Goal: Information Seeking & Learning: Learn about a topic

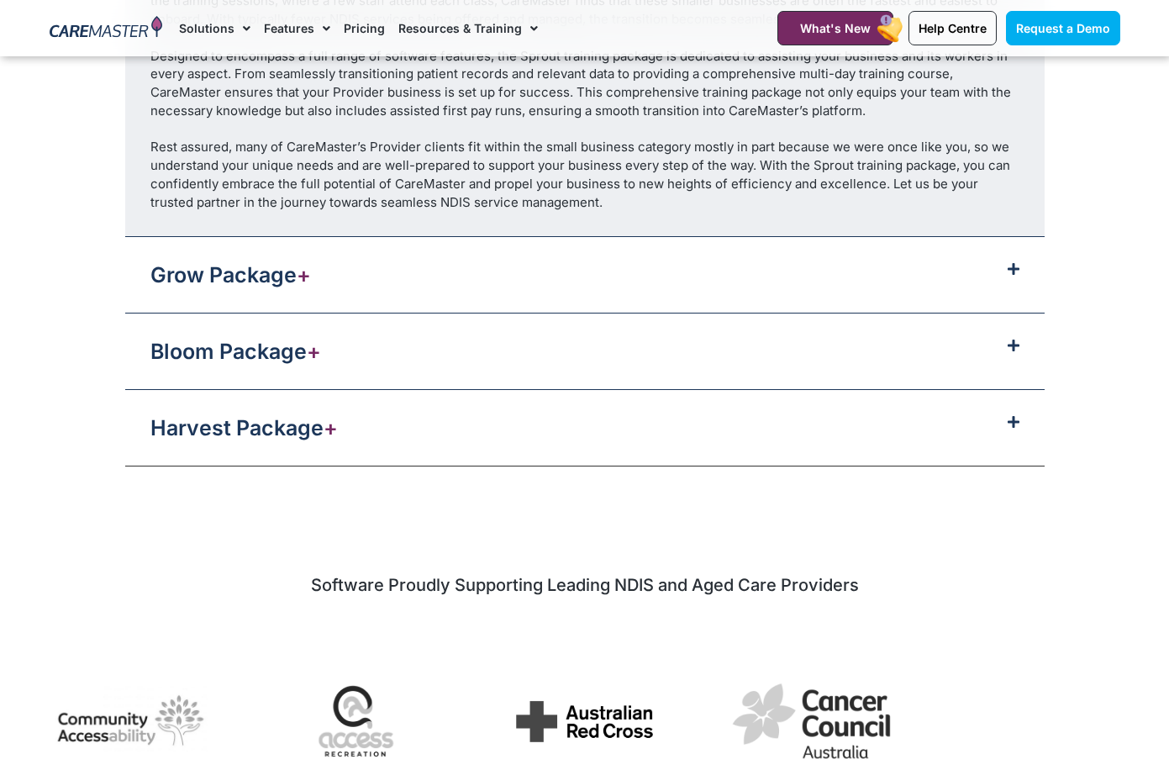
scroll to position [2093, 0]
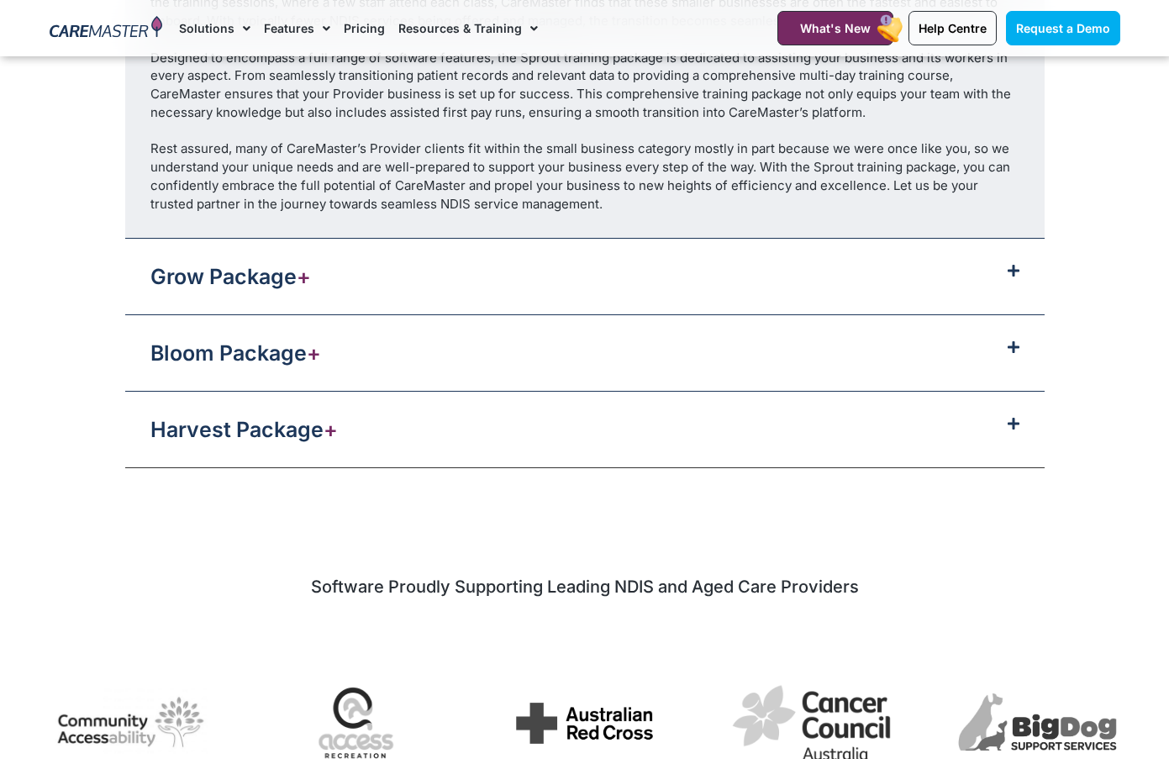
click at [651, 330] on div "Bloom Package +" at bounding box center [584, 353] width 919 height 76
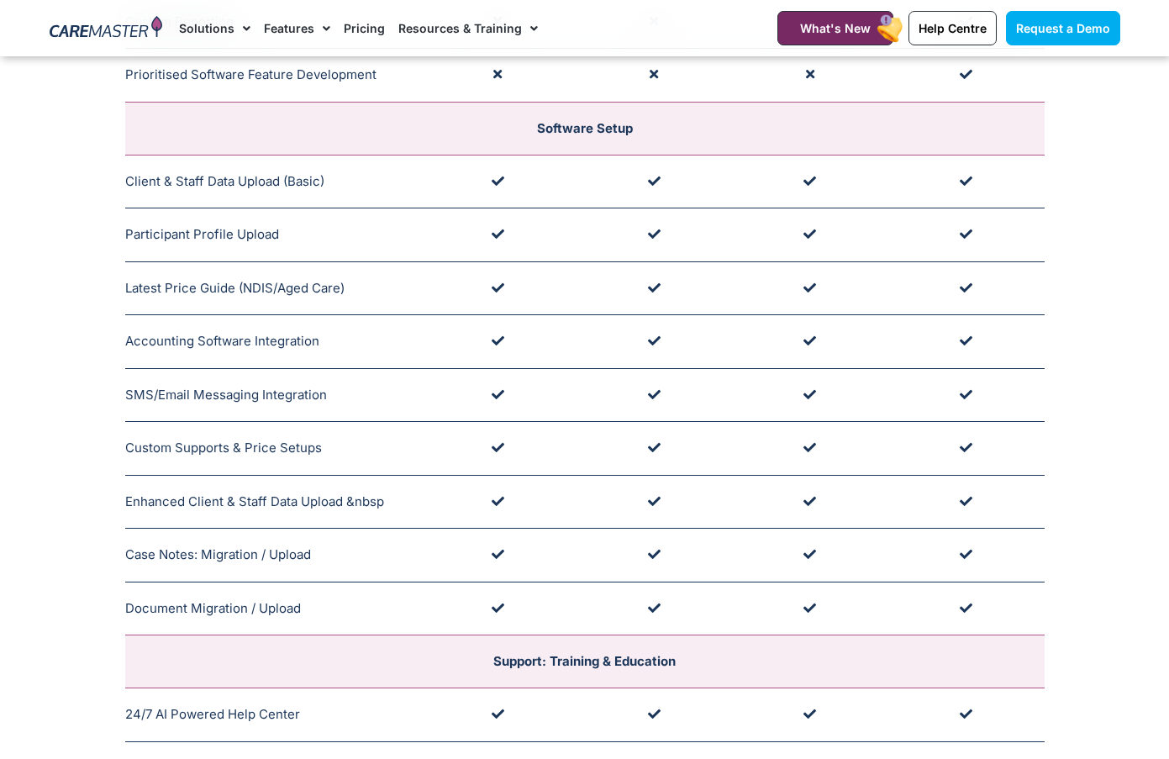
scroll to position [561, 0]
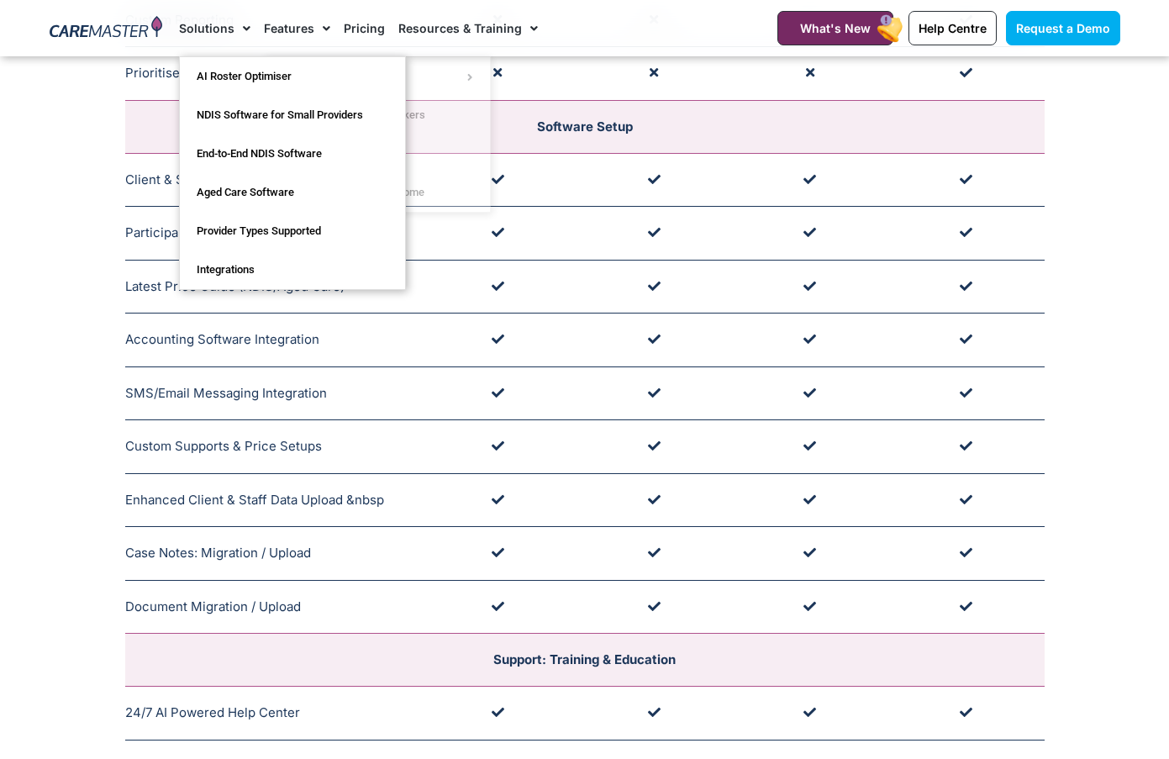
click at [228, 26] on link "Solutions" at bounding box center [214, 28] width 71 height 56
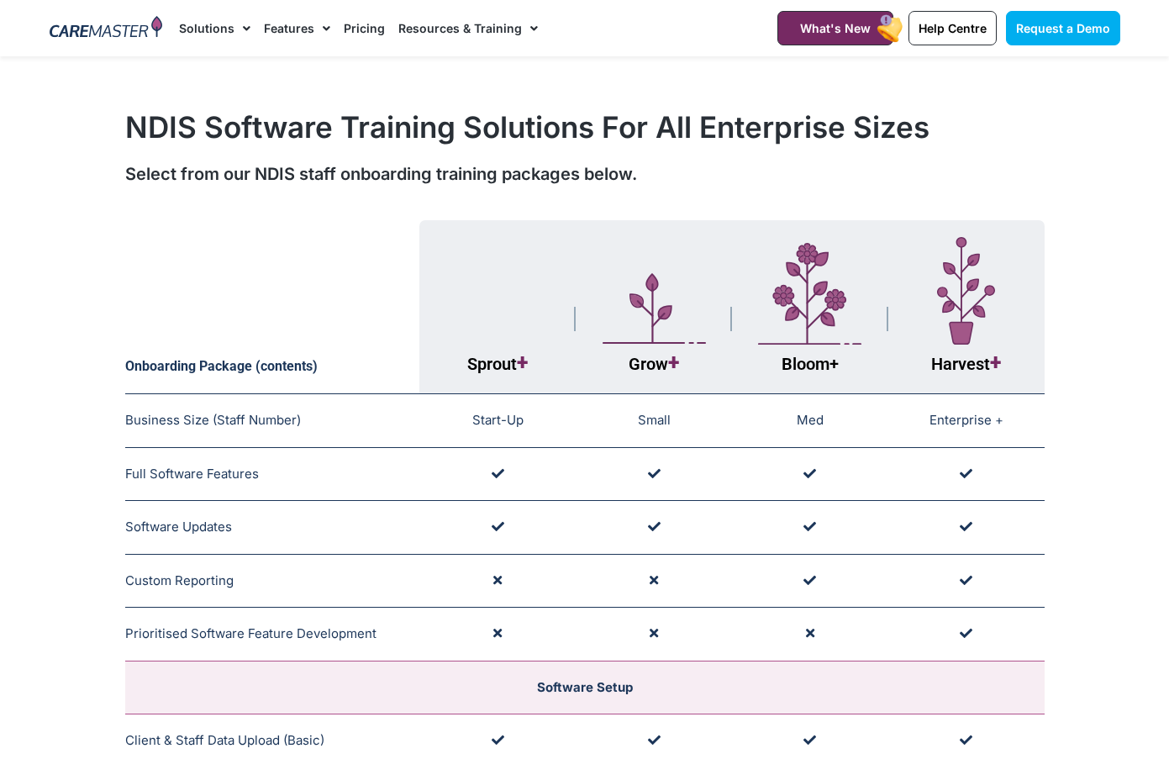
click at [241, 25] on span "Menu" at bounding box center [242, 28] width 16 height 29
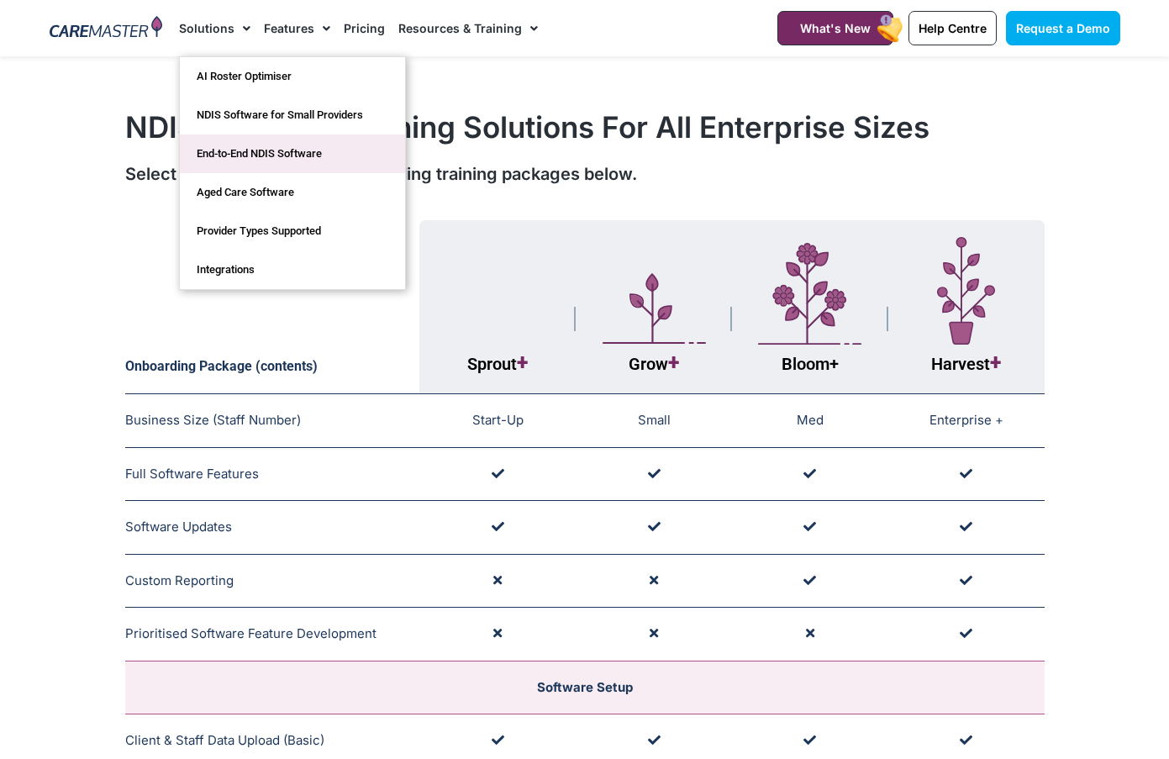
click at [316, 157] on link "End-to-End NDIS Software" at bounding box center [292, 153] width 225 height 39
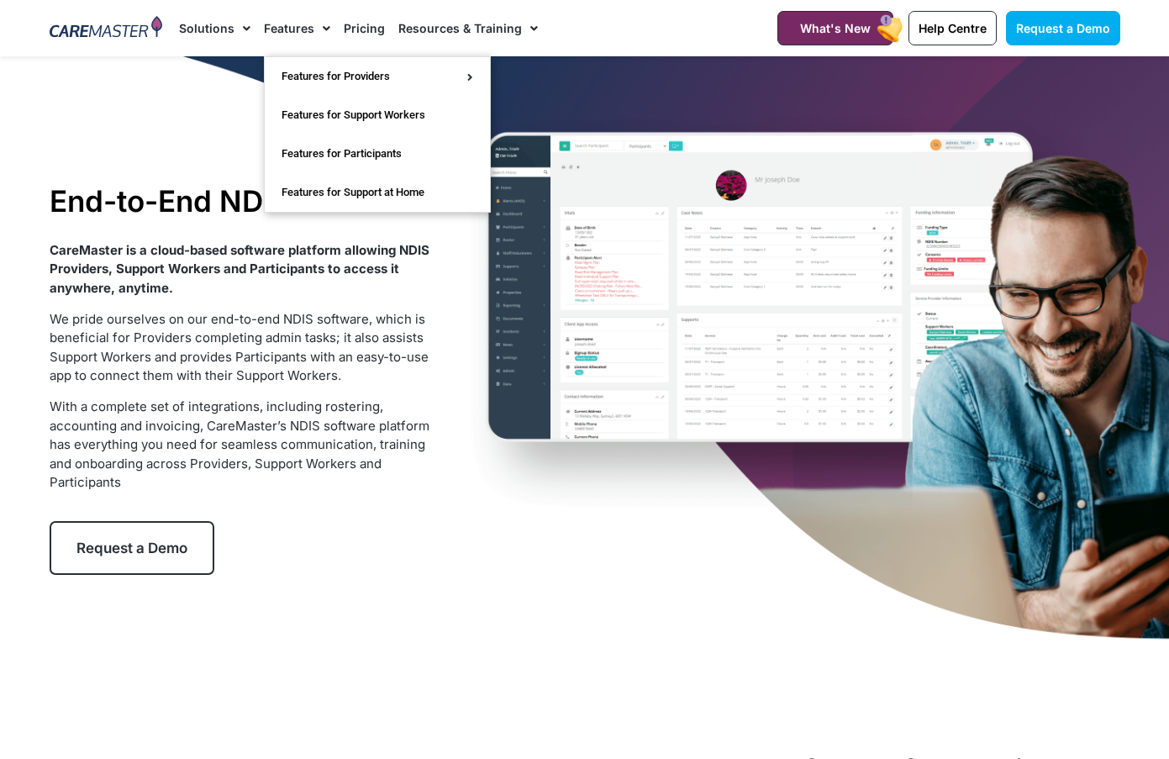
click at [314, 31] on span "Menu" at bounding box center [322, 28] width 16 height 29
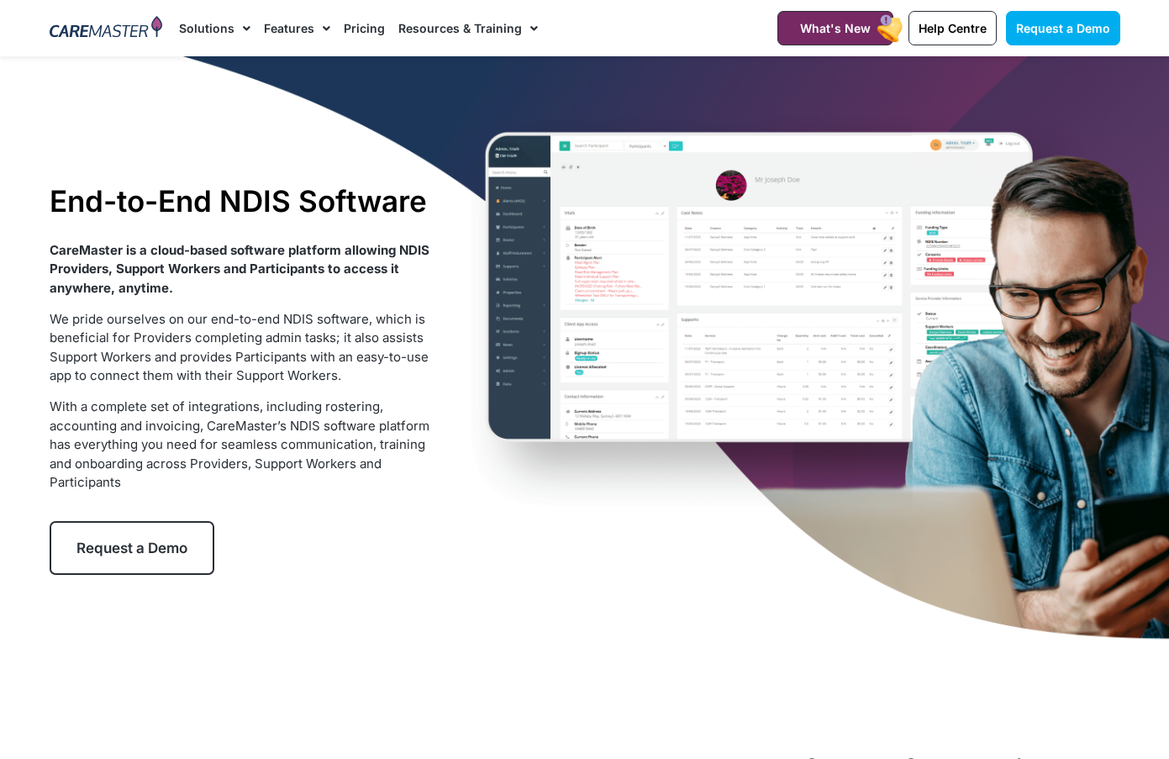
click at [318, 18] on span "Menu" at bounding box center [322, 28] width 16 height 29
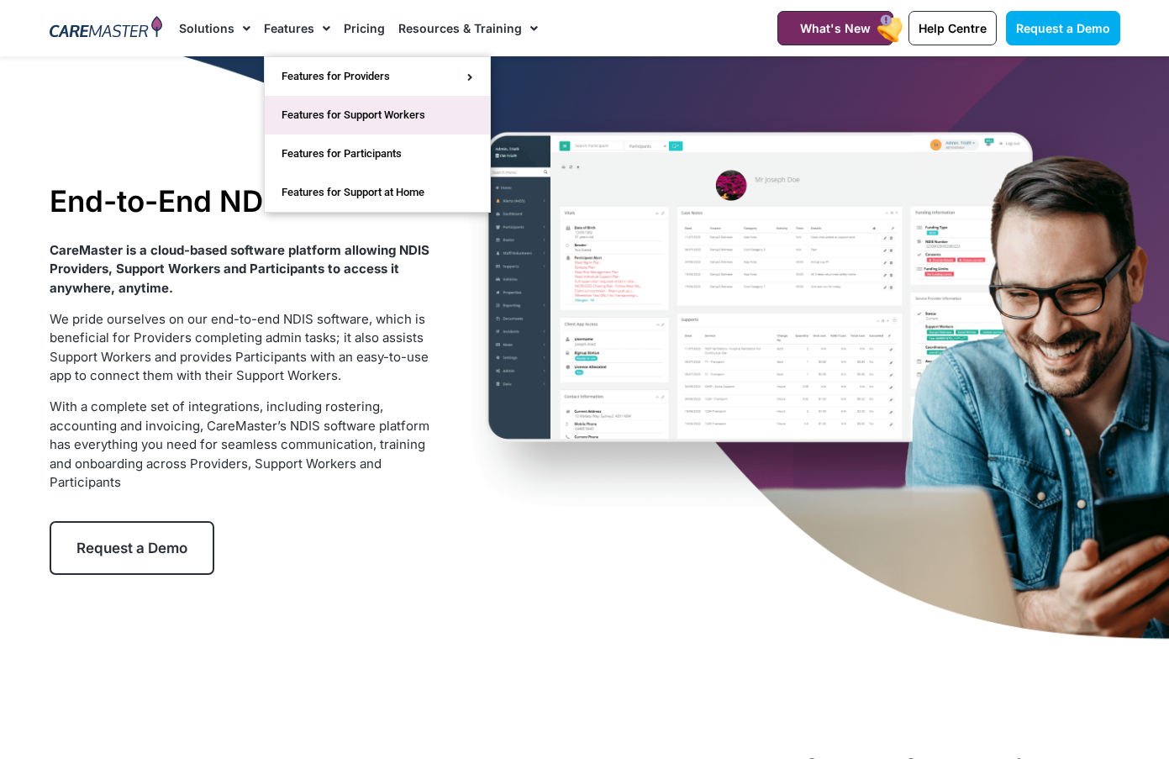
click at [357, 114] on link "Features for Support Workers" at bounding box center [377, 115] width 225 height 39
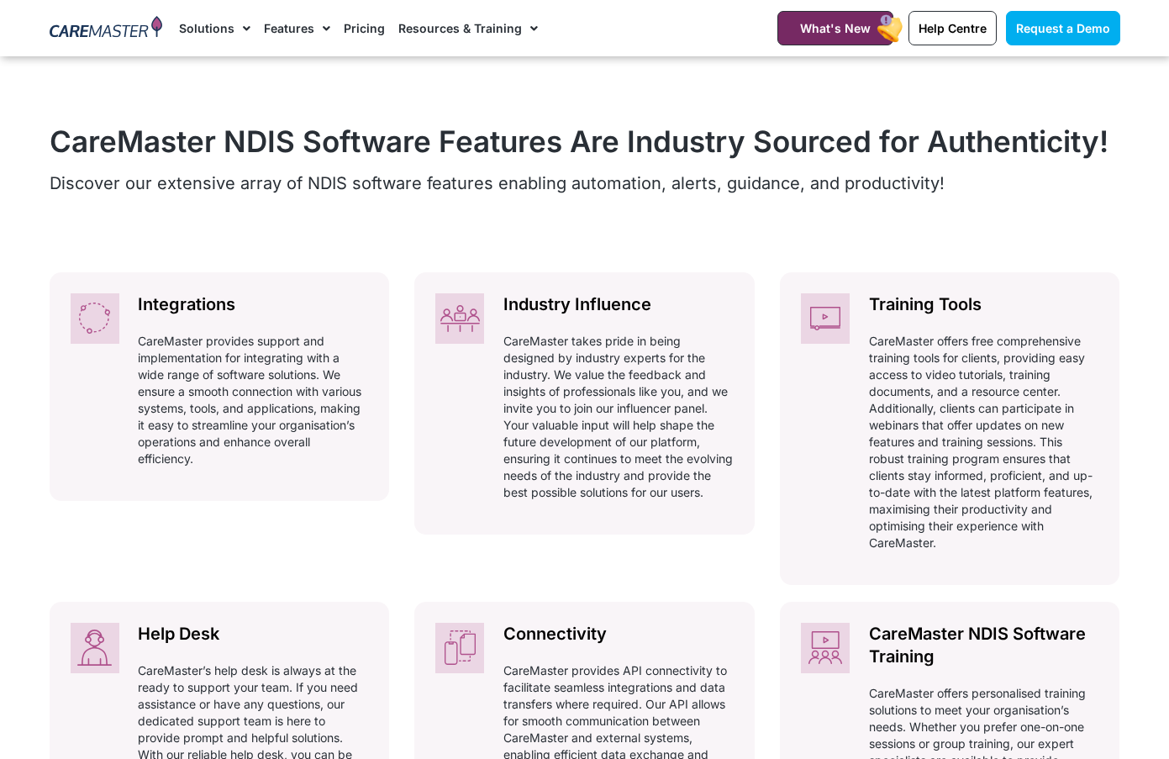
scroll to position [726, 0]
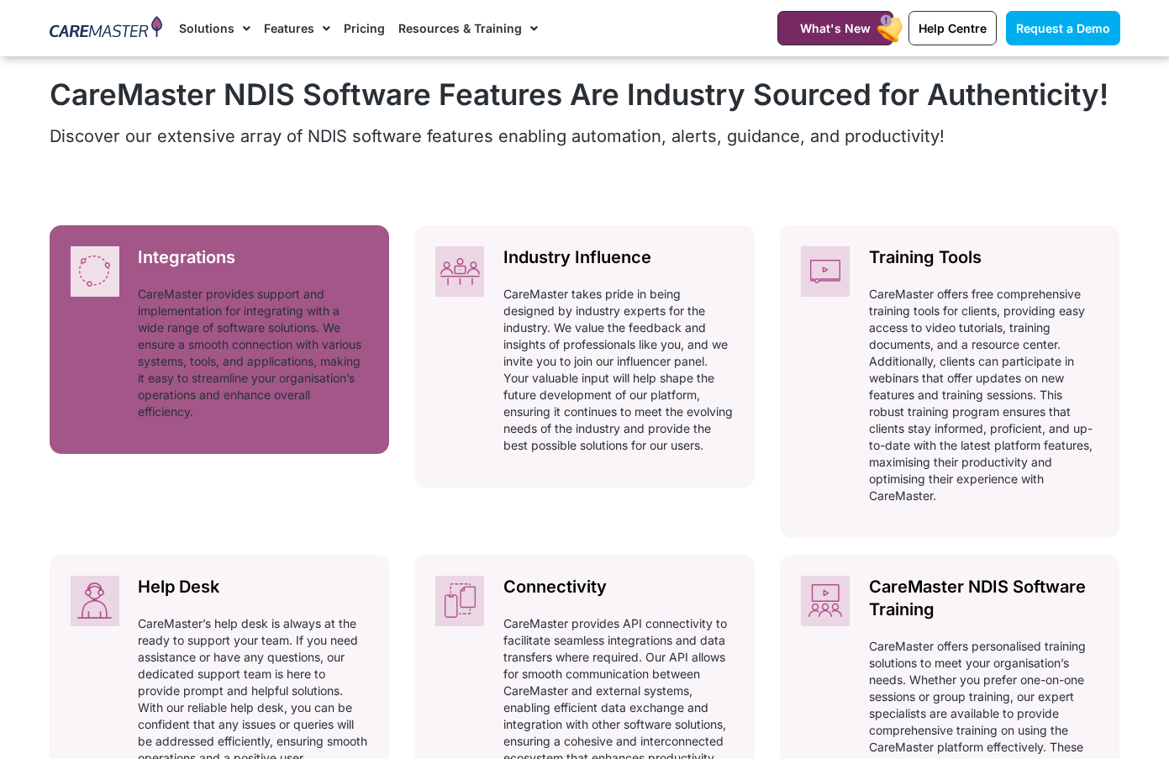
click at [285, 339] on p "CareMaster provides support and implementation for integrating with a wide rang…" at bounding box center [253, 353] width 230 height 134
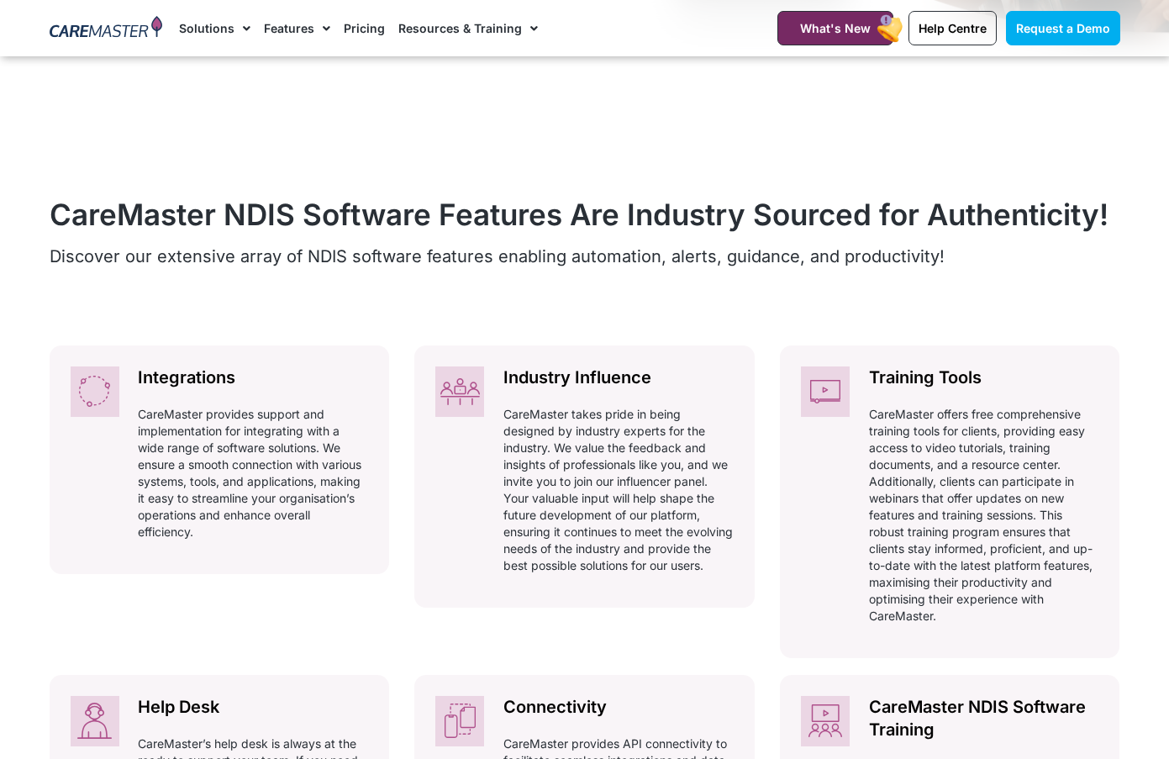
scroll to position [721, 0]
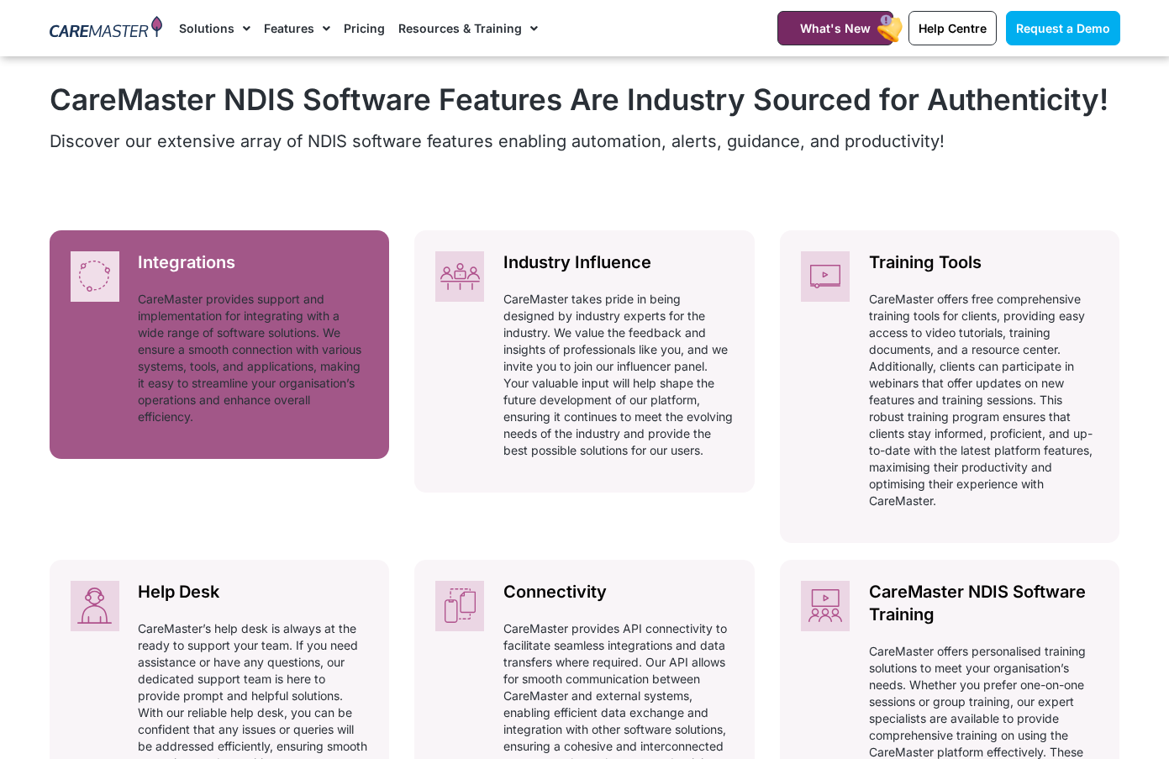
click at [265, 361] on p "CareMaster provides support and implementation for integrating with a wide rang…" at bounding box center [253, 358] width 230 height 134
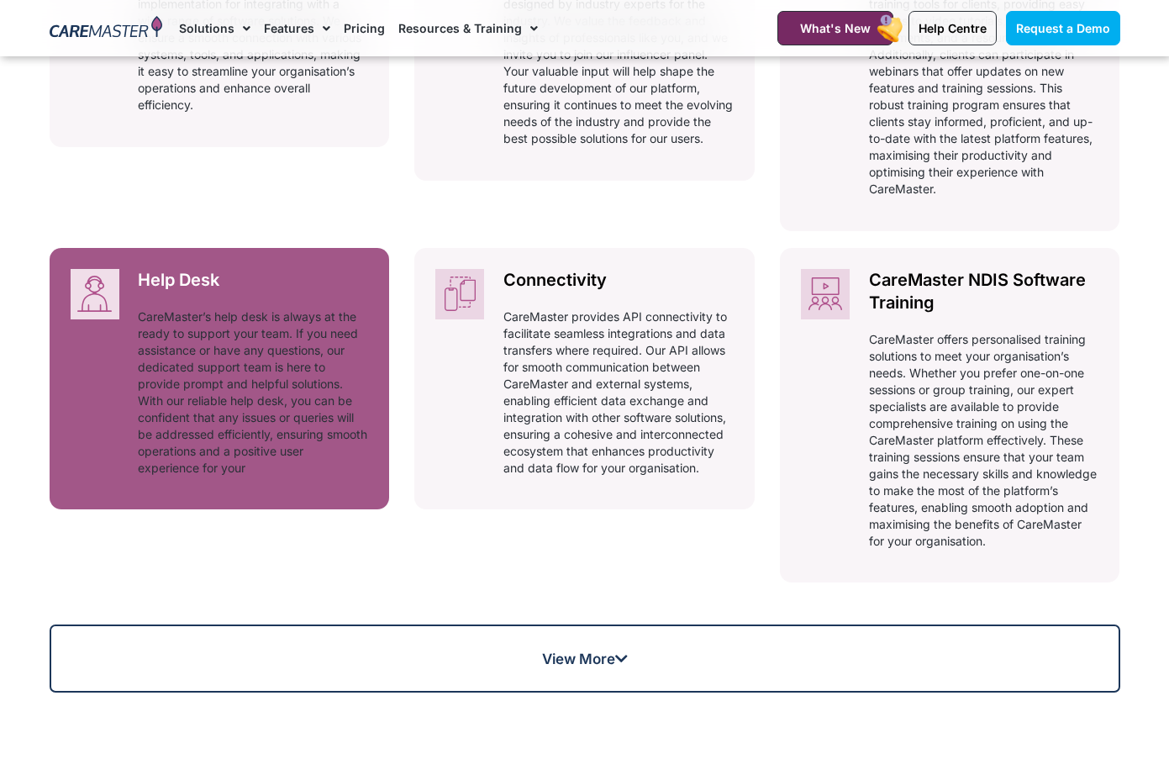
scroll to position [1130, 0]
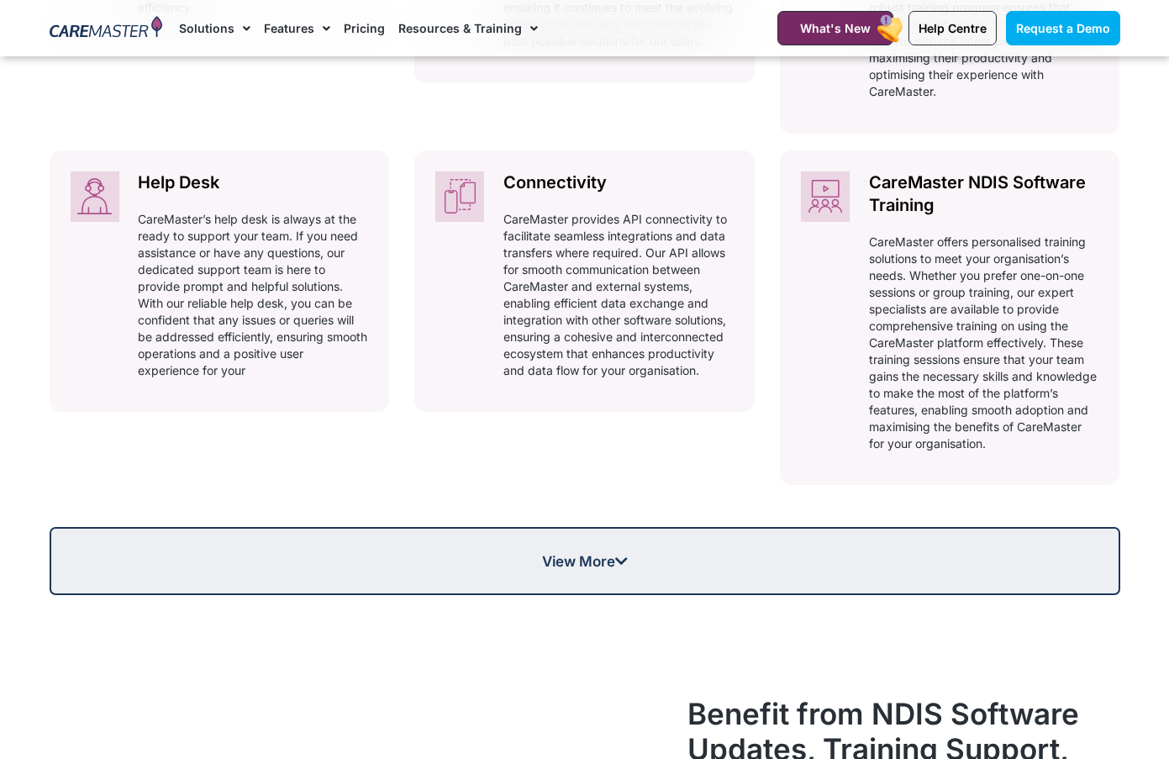
click at [588, 556] on span "View More" at bounding box center [585, 561] width 86 height 14
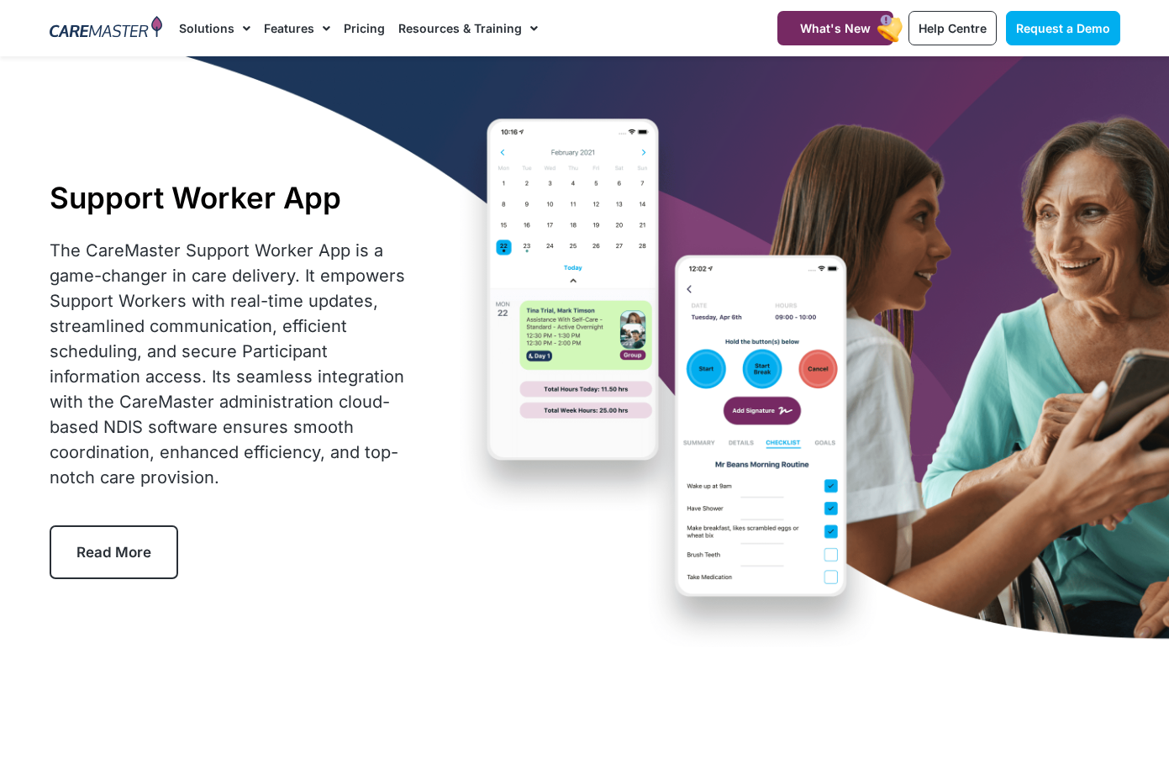
scroll to position [0, 0]
click at [366, 24] on link "Pricing" at bounding box center [364, 28] width 41 height 56
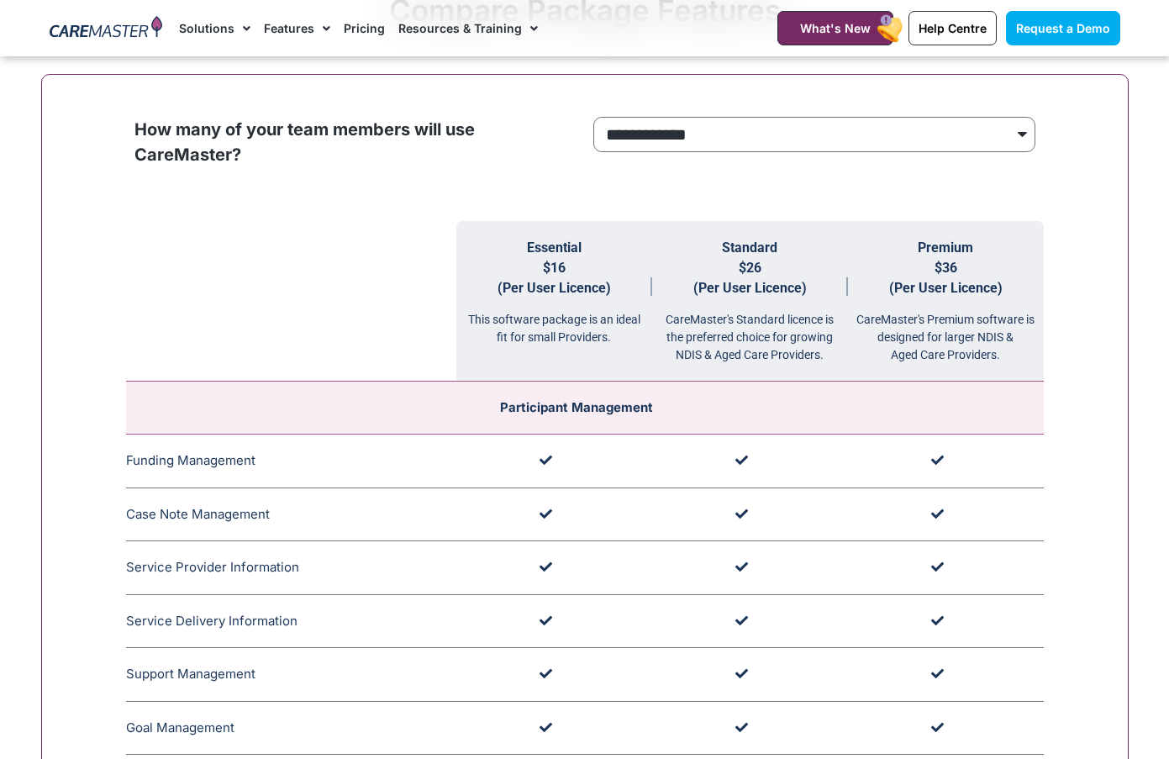
scroll to position [1641, 0]
select select "****"
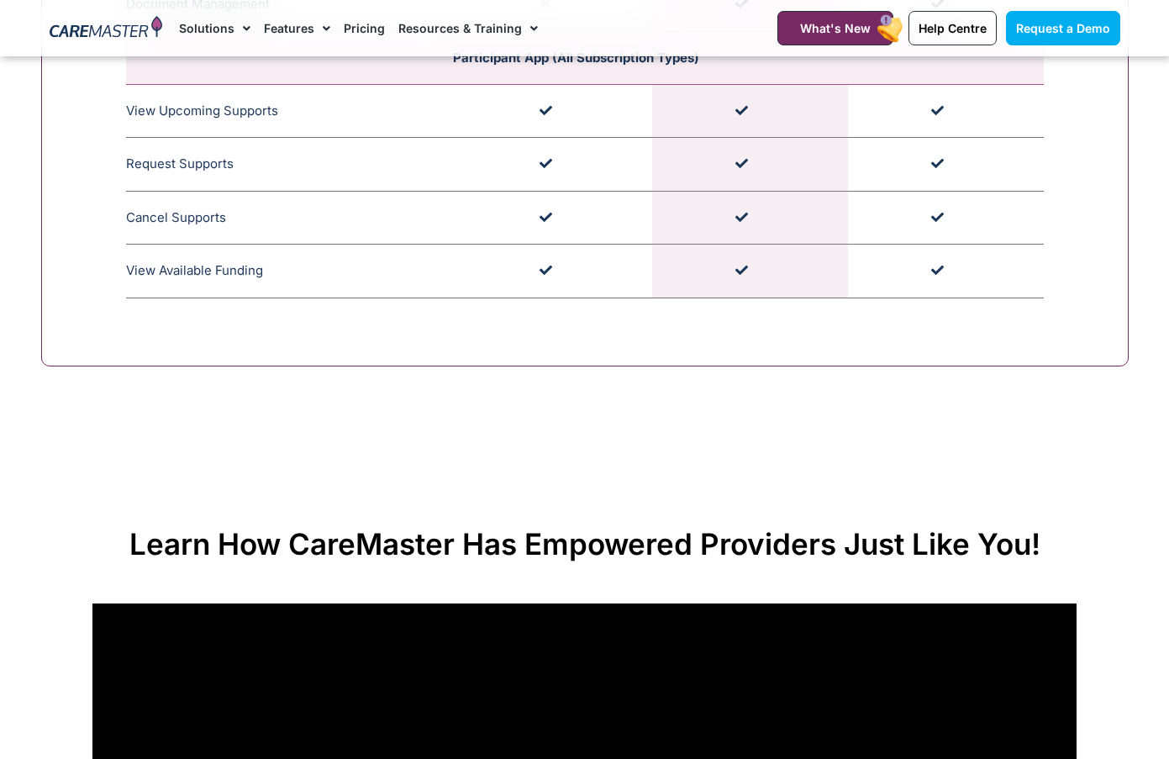
scroll to position [4981, 0]
